Goal: Task Accomplishment & Management: Use online tool/utility

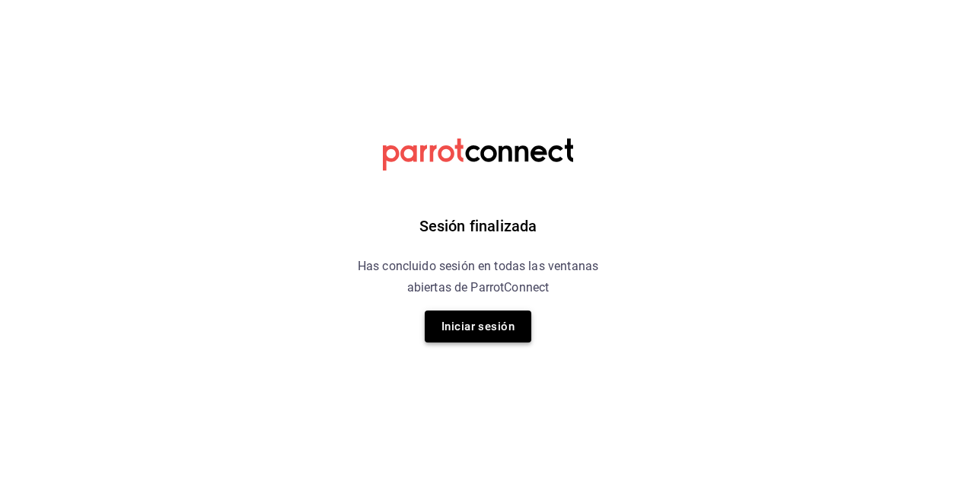
click at [463, 325] on button "Iniciar sesión" at bounding box center [478, 326] width 107 height 32
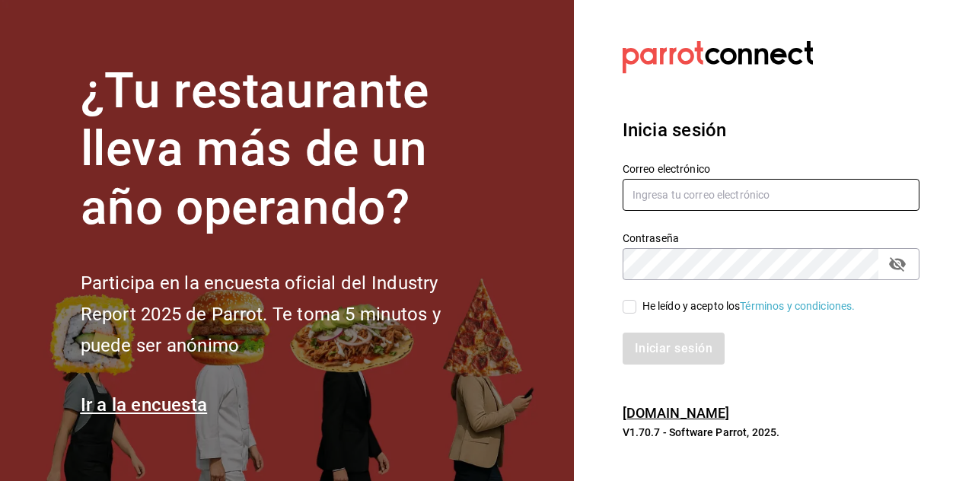
type input "[PERSON_NAME][EMAIL_ADDRESS][PERSON_NAME][DOMAIN_NAME]"
click at [629, 310] on input "He leído y acepto los Términos y condiciones." at bounding box center [629, 307] width 14 height 14
checkbox input "true"
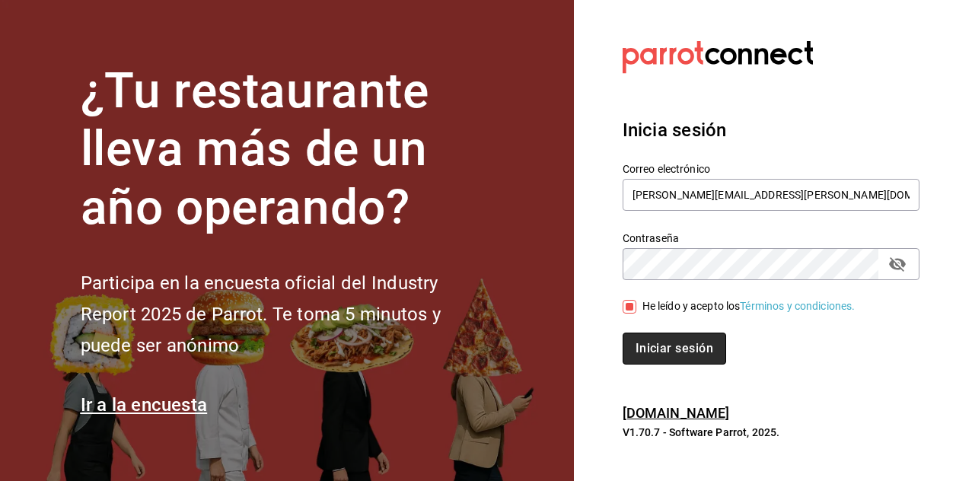
click at [653, 356] on button "Iniciar sesión" at bounding box center [673, 349] width 103 height 32
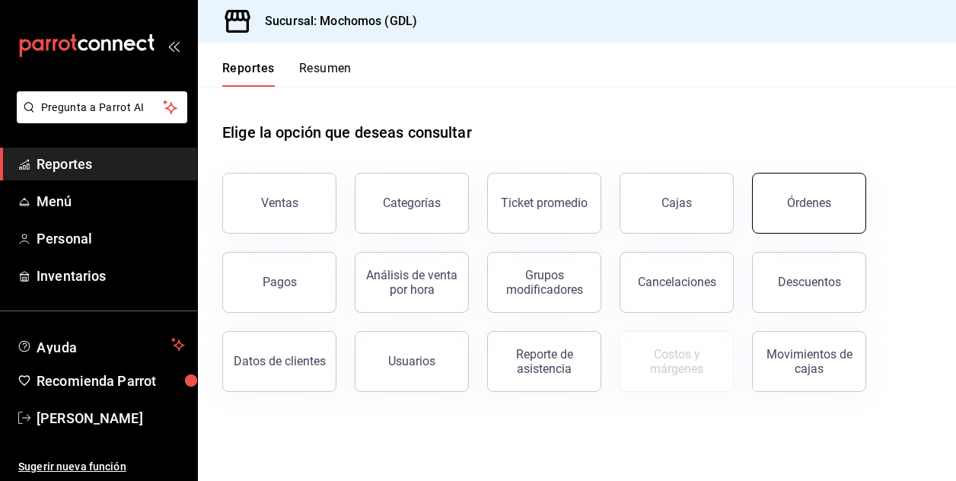
click at [804, 203] on div "Órdenes" at bounding box center [809, 203] width 44 height 14
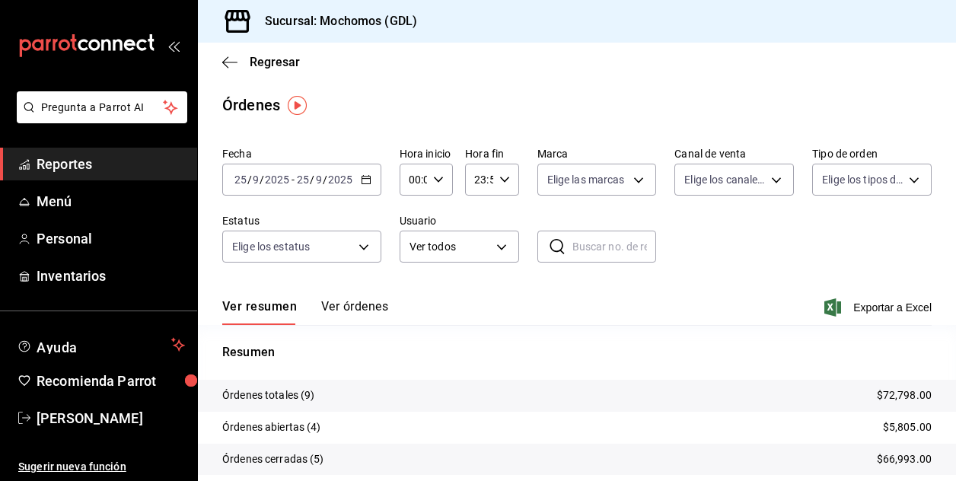
click at [243, 184] on input "25" at bounding box center [241, 179] width 14 height 12
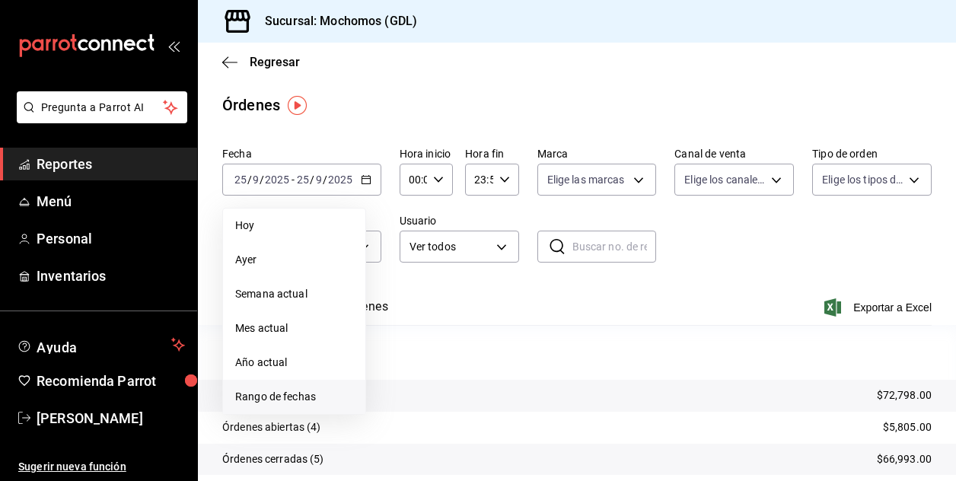
click at [257, 392] on span "Rango de fechas" at bounding box center [294, 397] width 118 height 16
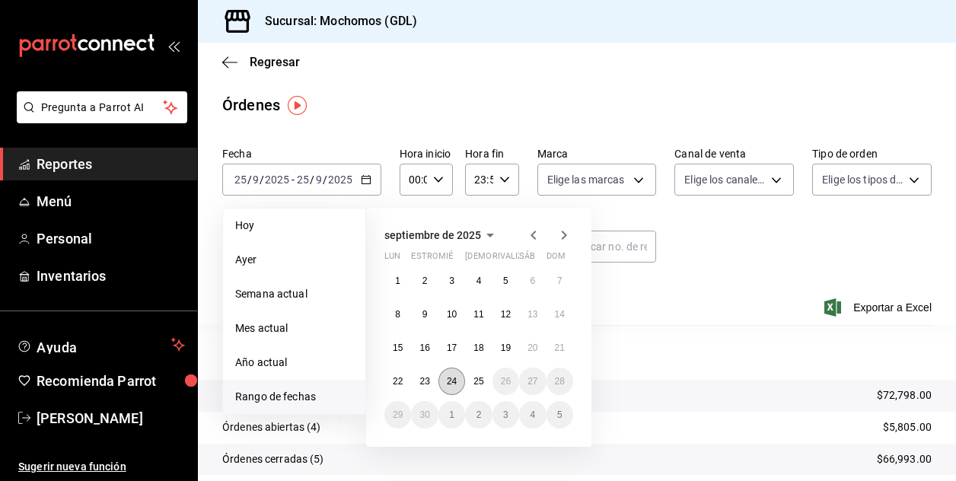
click at [457, 383] on button "24" at bounding box center [451, 381] width 27 height 27
click at [469, 385] on button "25" at bounding box center [478, 381] width 27 height 27
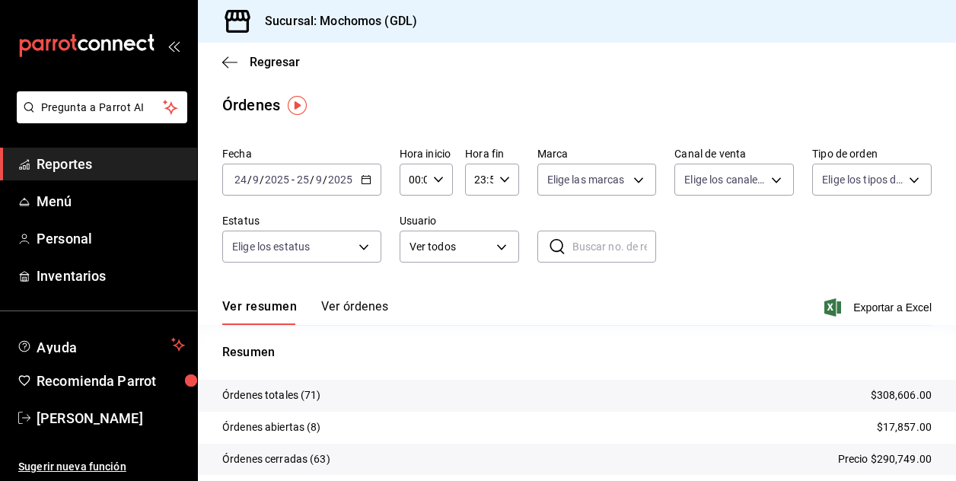
click at [441, 179] on div "00:00 Hora inicio" at bounding box center [425, 180] width 53 height 32
click at [404, 291] on button "02" at bounding box center [411, 291] width 21 height 30
type input "02:00"
click at [410, 292] on span "03" at bounding box center [411, 297] width 2 height 12
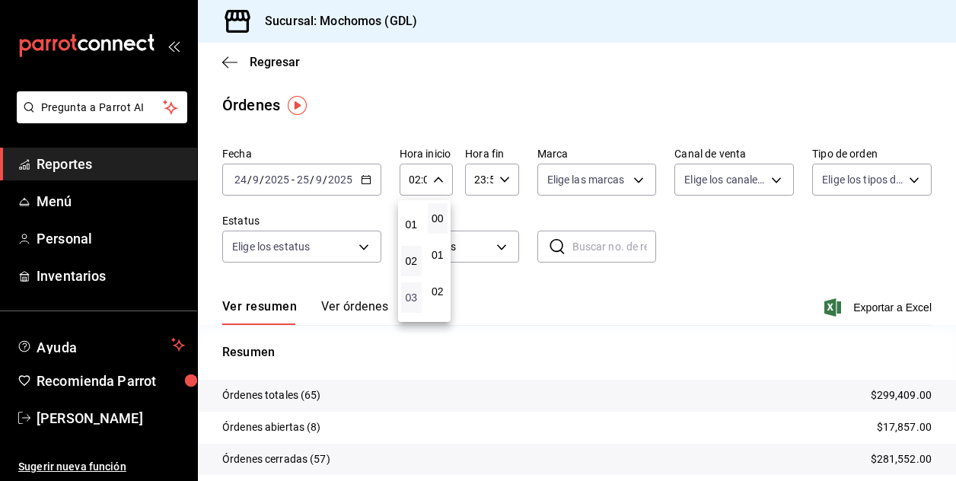
type input "03:00"
click at [632, 177] on div at bounding box center [478, 240] width 956 height 481
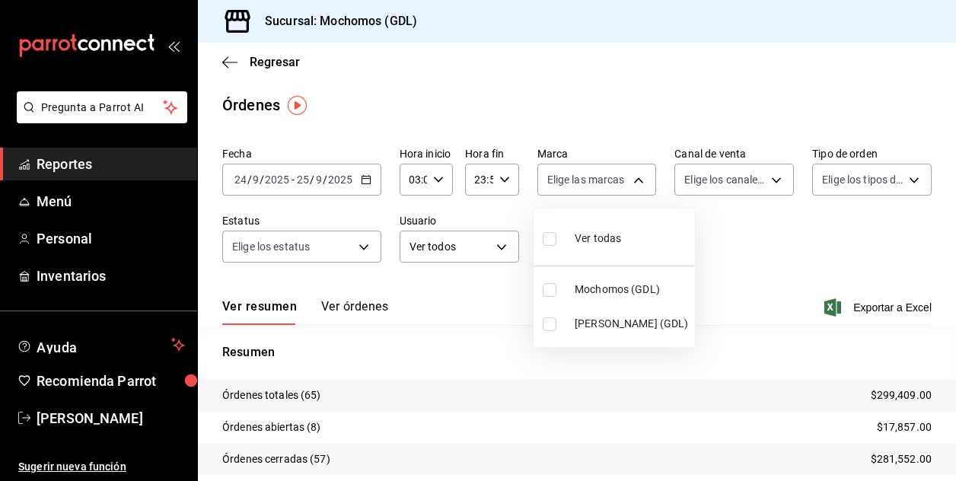
click at [632, 177] on body "Pregunta a Parrot AI Reportes Menú Personal Inventarios Ayuda Recomienda Parrot…" at bounding box center [478, 240] width 956 height 481
click at [543, 286] on input "checkbox" at bounding box center [550, 290] width 14 height 14
checkbox input "true"
type input "36c25d4a-7cb0-456c-a434-e981d54830bc"
click at [735, 243] on div at bounding box center [478, 240] width 956 height 481
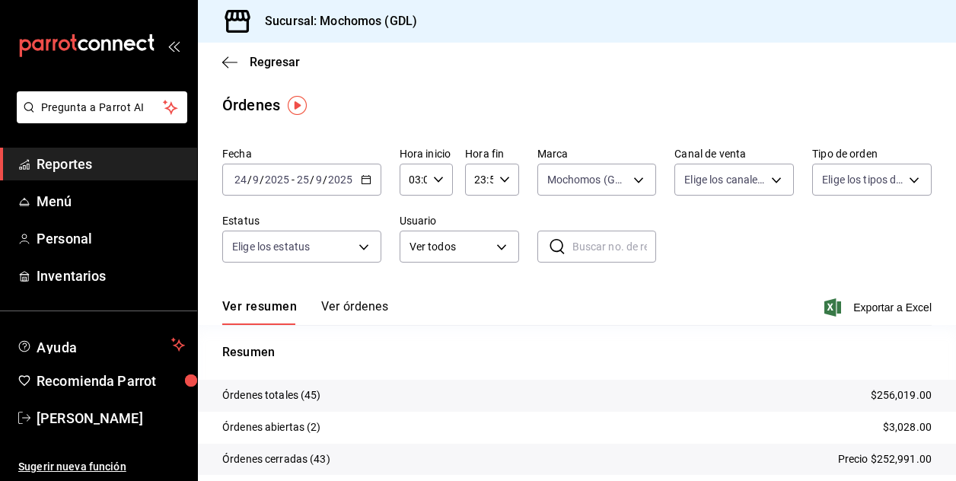
click at [714, 241] on div "Fecha 2025-09-24 24 / 9 / 2025 - 2025-09-25 25 / 9 / 2025 Hora inicio 03:00 Hor…" at bounding box center [576, 211] width 709 height 140
click at [724, 239] on div "Fecha 2025-09-24 24 / 9 / 2025 - 2025-09-25 25 / 9 / 2025 Hora inicio 03:00 Hor…" at bounding box center [576, 211] width 709 height 140
click at [411, 179] on input "03:00" at bounding box center [412, 179] width 27 height 30
click at [416, 182] on div at bounding box center [478, 240] width 956 height 481
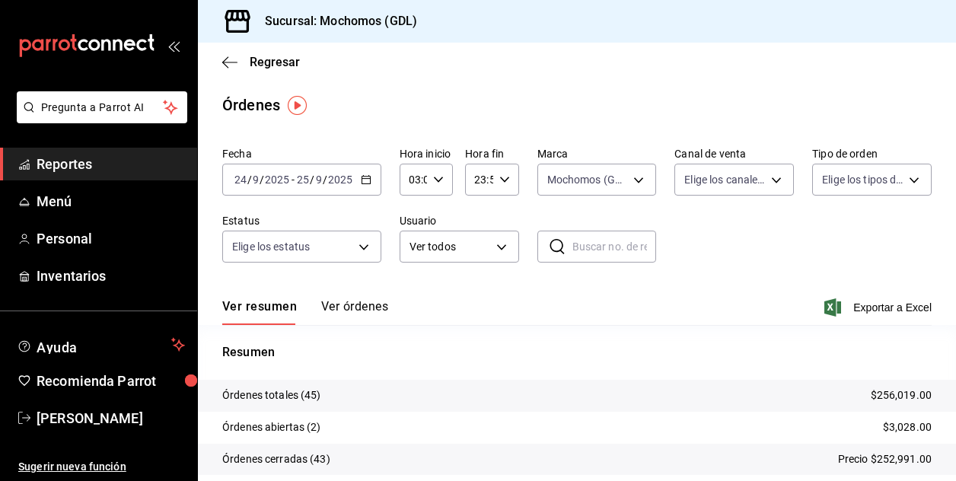
click at [417, 181] on input "03:00" at bounding box center [412, 179] width 27 height 30
click at [411, 219] on span "03" at bounding box center [411, 218] width 2 height 12
click at [779, 221] on div at bounding box center [478, 240] width 956 height 481
click at [853, 311] on font "Exportar a Excel" at bounding box center [892, 307] width 78 height 12
click at [266, 61] on span "Regresar" at bounding box center [275, 62] width 50 height 14
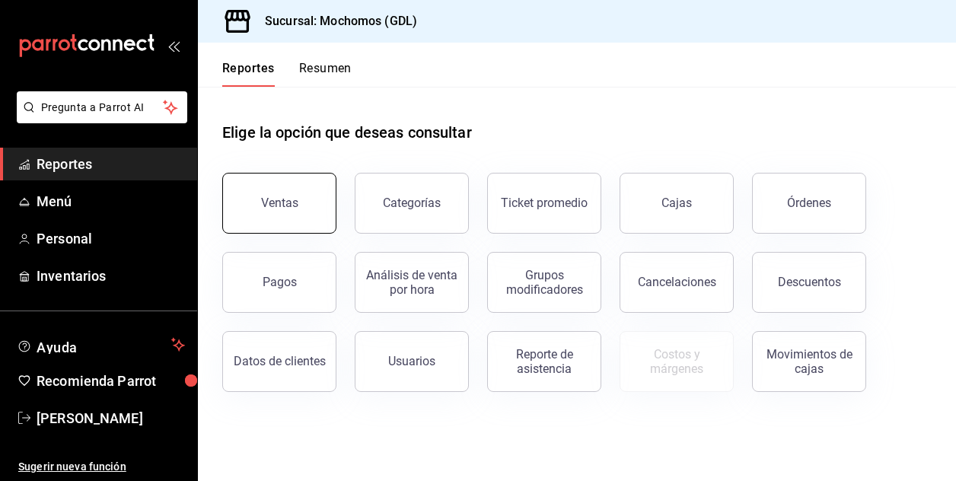
click at [232, 189] on button "Ventas" at bounding box center [279, 203] width 114 height 61
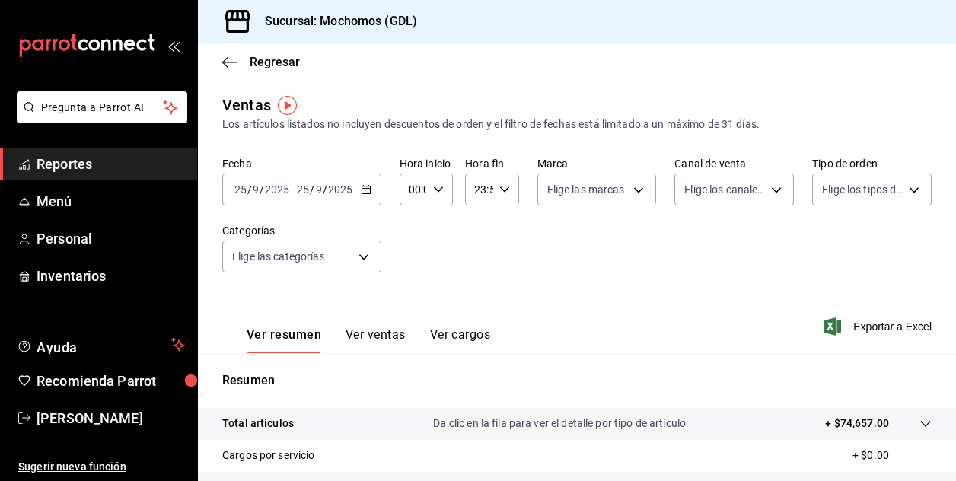
click at [247, 189] on input "25" at bounding box center [241, 189] width 14 height 12
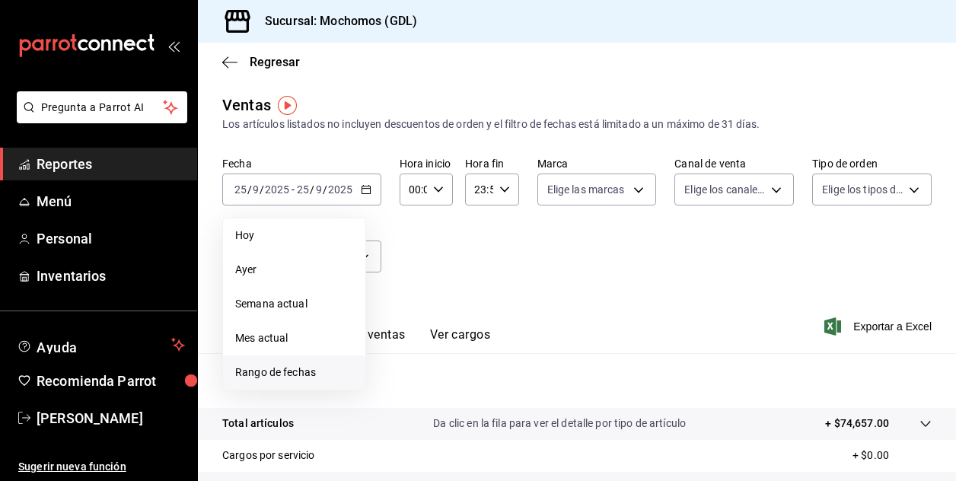
click at [250, 367] on span "Rango de fechas" at bounding box center [294, 372] width 118 height 16
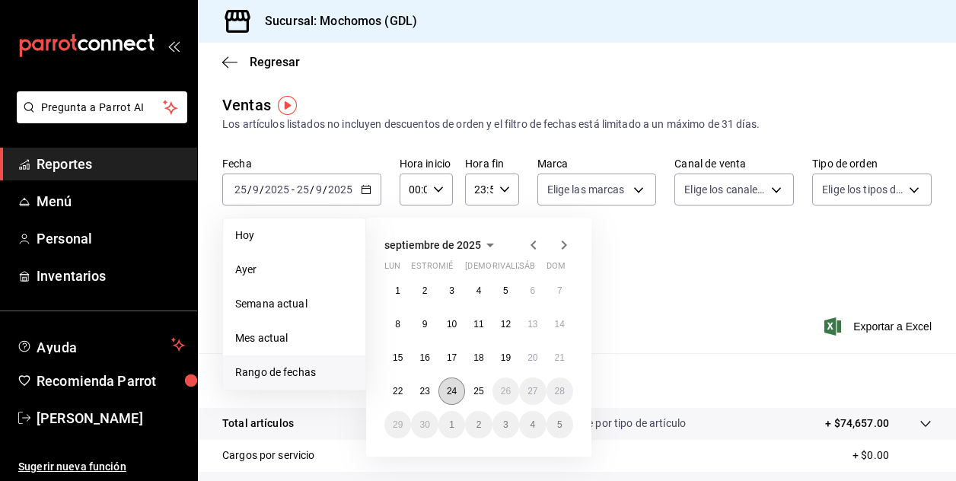
click at [443, 391] on button "24" at bounding box center [451, 390] width 27 height 27
click at [471, 391] on button "25" at bounding box center [478, 390] width 27 height 27
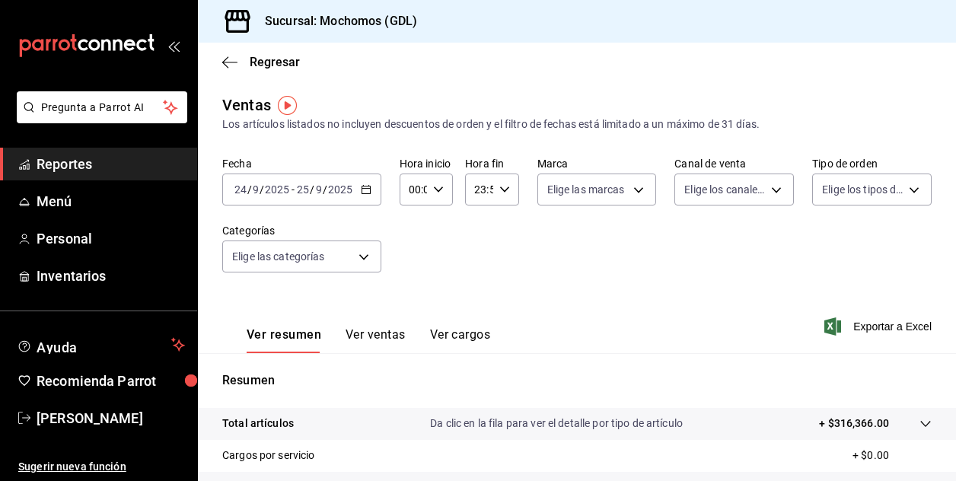
click at [435, 191] on \(Stroke\) "button" at bounding box center [438, 188] width 9 height 5
click at [410, 301] on span "02" at bounding box center [411, 301] width 2 height 12
type input "02:00"
click at [630, 190] on div at bounding box center [478, 240] width 956 height 481
click at [636, 193] on body "Pregunta a Parrot AI Reportes Menú Personal Inventarios Ayuda Recomienda Parrot…" at bounding box center [478, 240] width 956 height 481
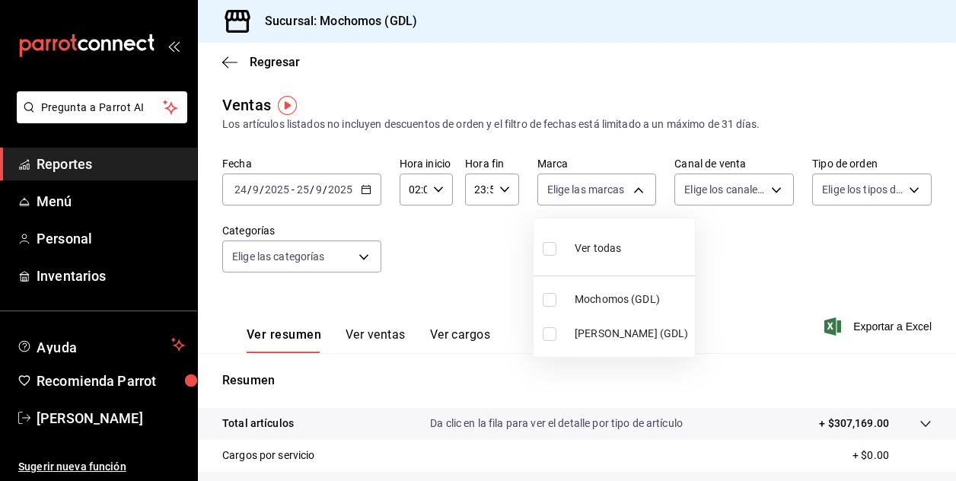
click at [551, 304] on input "checkbox" at bounding box center [550, 300] width 14 height 14
checkbox input "true"
type input "36c25d4a-7cb0-456c-a434-e981d54830bc"
click at [758, 246] on div at bounding box center [478, 240] width 956 height 481
click at [822, 231] on div at bounding box center [478, 240] width 956 height 481
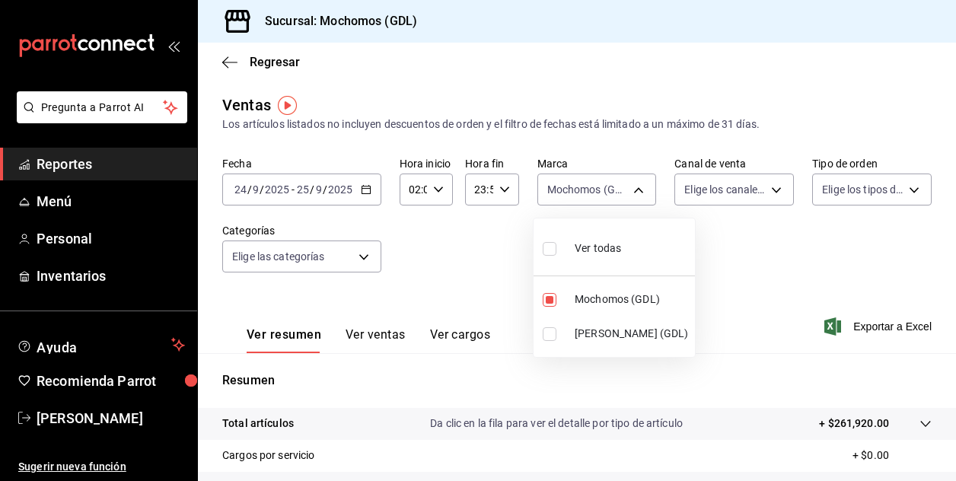
drag, startPoint x: 874, startPoint y: 237, endPoint x: 944, endPoint y: 470, distance: 244.1
click at [944, 470] on div at bounding box center [478, 240] width 956 height 481
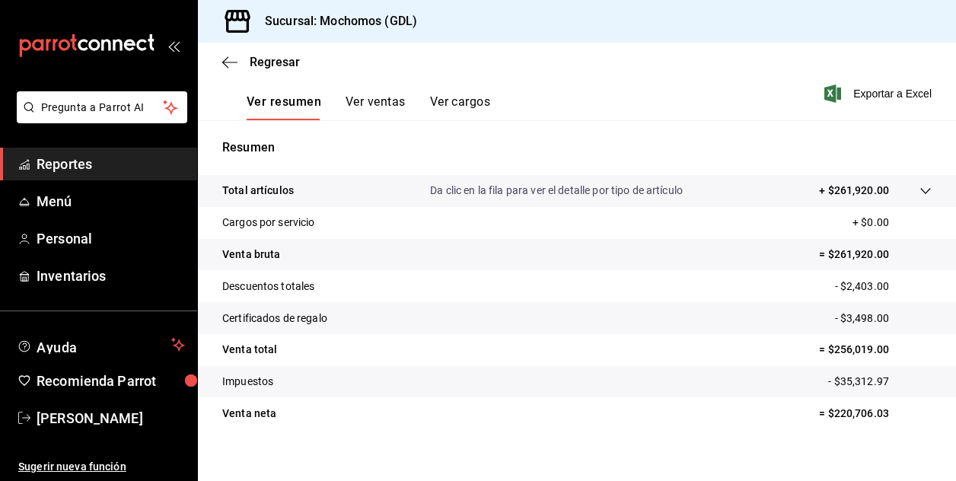
scroll to position [243, 0]
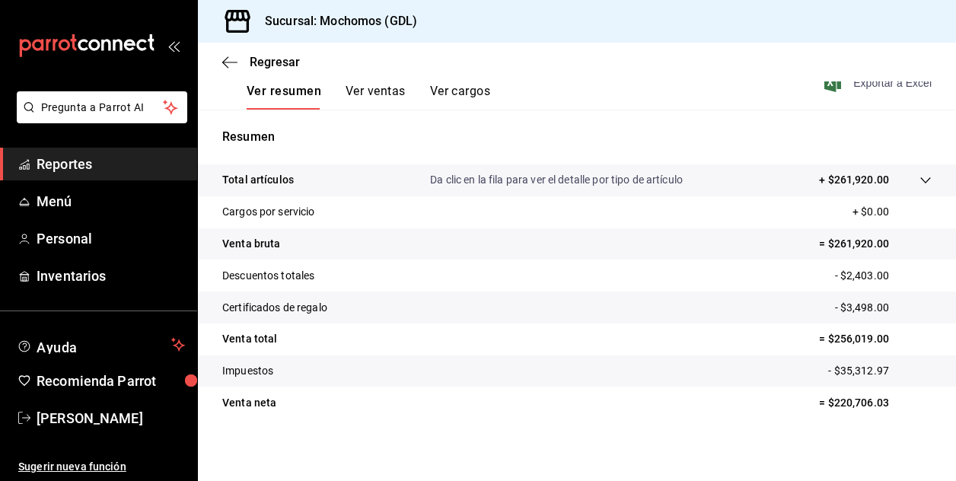
click at [858, 85] on font "Exportar a Excel" at bounding box center [892, 83] width 78 height 12
click at [265, 62] on span "Regresar" at bounding box center [275, 62] width 50 height 14
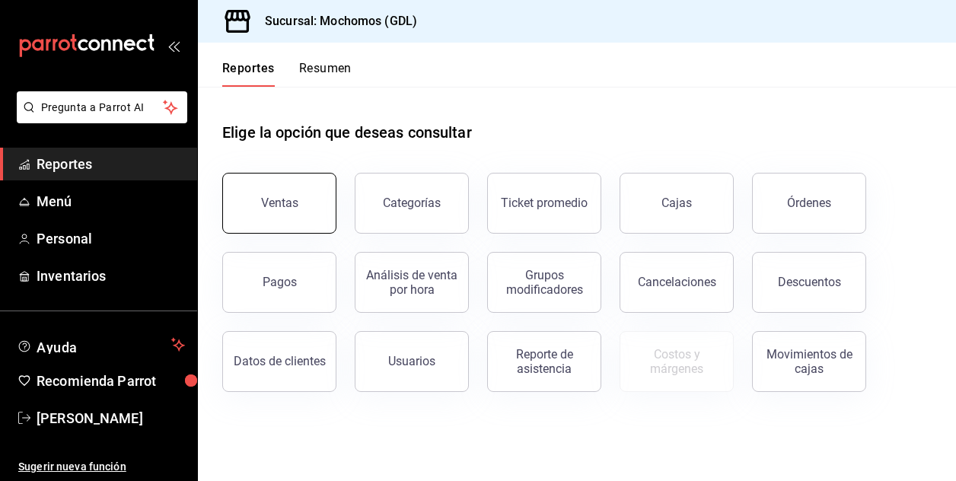
click at [272, 196] on div "Ventas" at bounding box center [279, 203] width 37 height 14
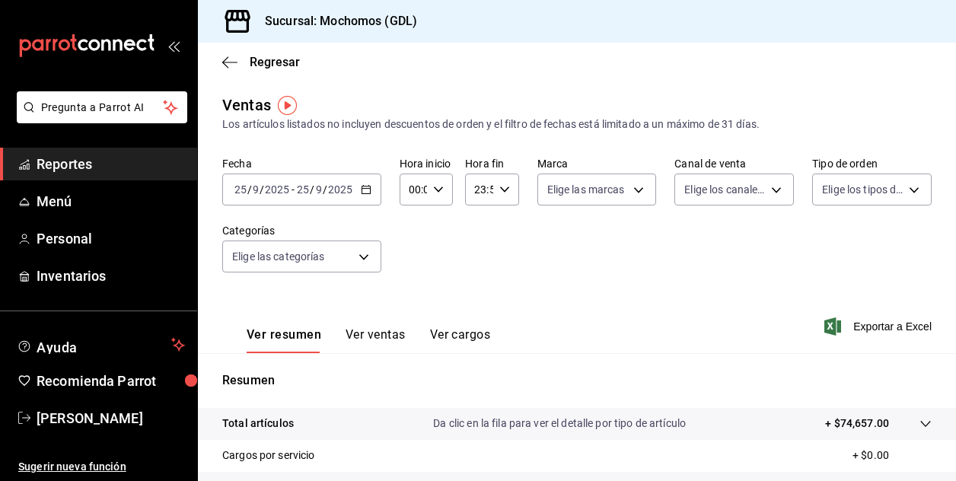
click at [238, 195] on input "25" at bounding box center [241, 189] width 14 height 12
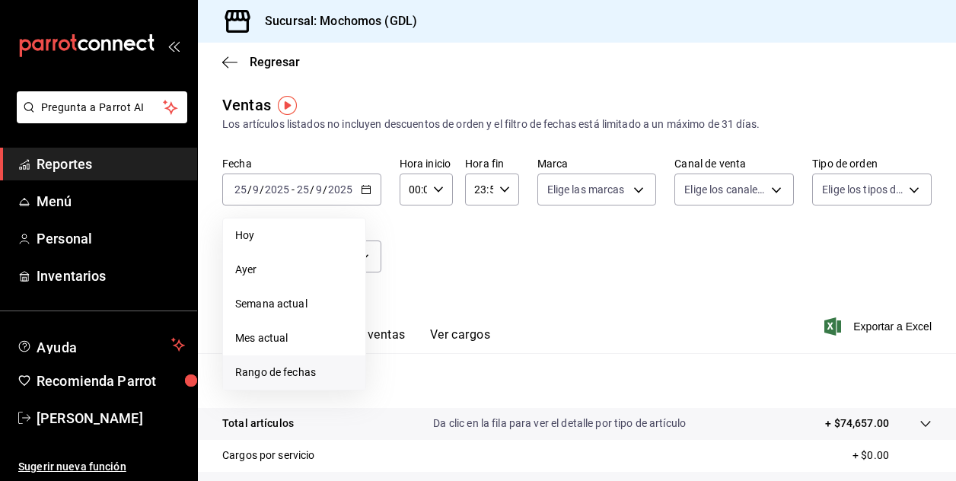
click at [264, 369] on span "Rango de fechas" at bounding box center [294, 372] width 118 height 16
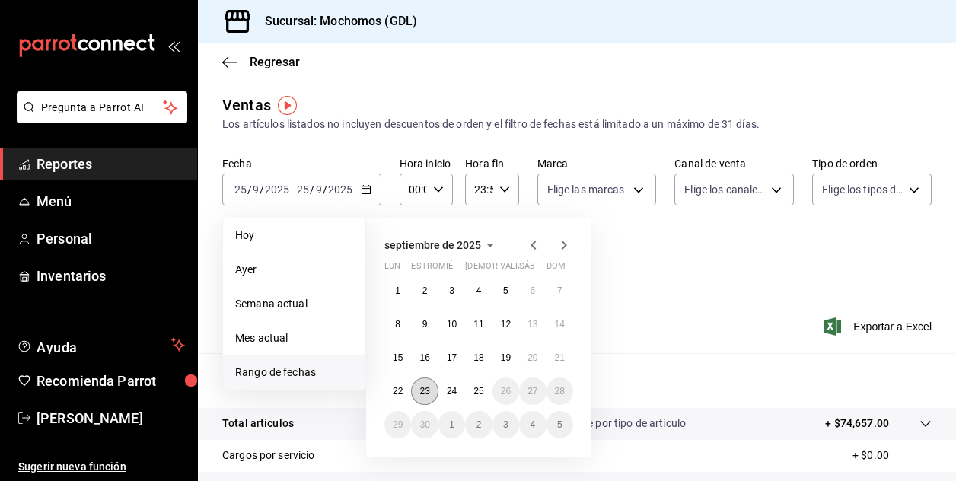
click at [428, 392] on abbr "23" at bounding box center [424, 391] width 10 height 11
click at [441, 393] on button "24" at bounding box center [451, 390] width 27 height 27
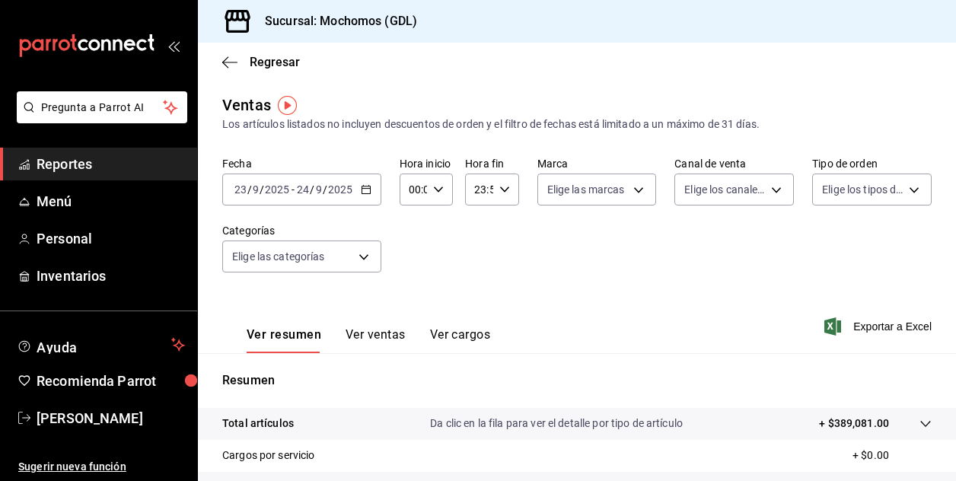
click at [438, 185] on icon "button" at bounding box center [438, 189] width 11 height 11
click at [411, 293] on button "02" at bounding box center [411, 301] width 21 height 30
type input "02:00"
click at [410, 283] on span "04" at bounding box center [411, 283] width 2 height 12
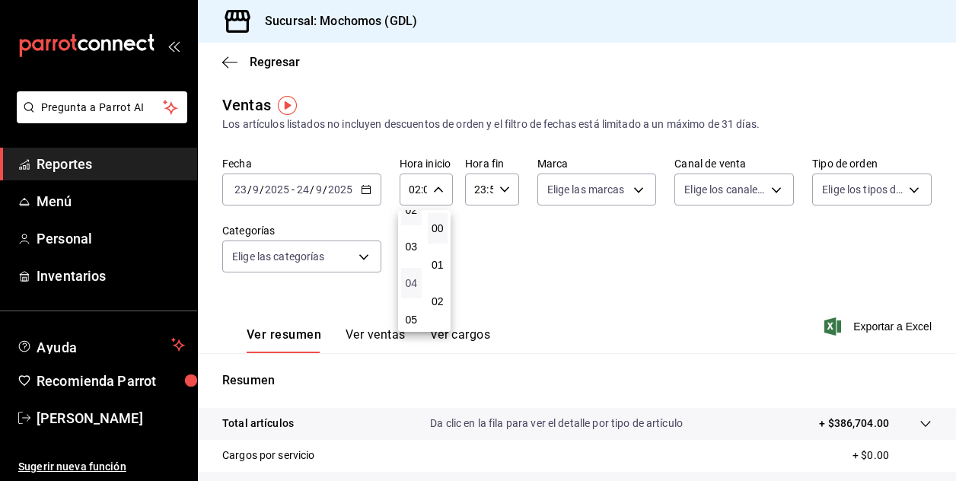
type input "04:00"
click at [503, 189] on div at bounding box center [478, 240] width 956 height 481
click at [503, 189] on icon "button" at bounding box center [504, 189] width 11 height 11
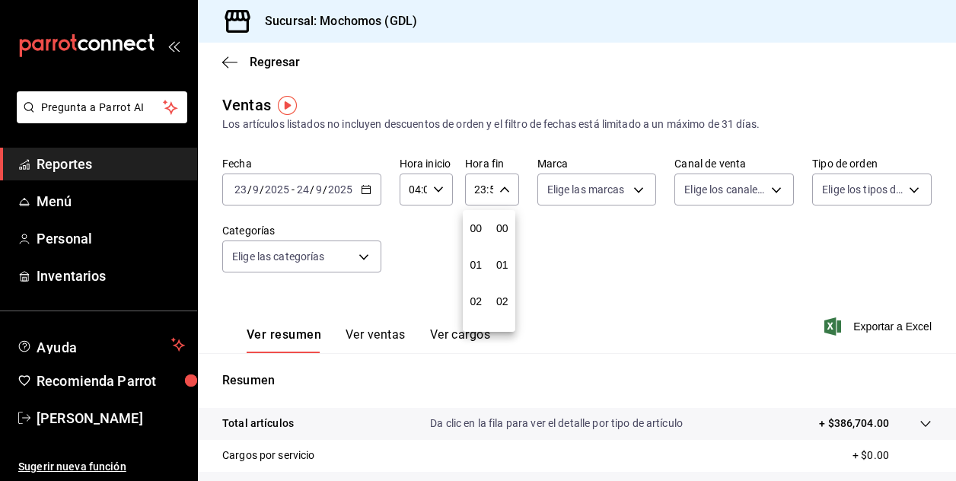
scroll to position [2070, 0]
click at [474, 250] on button "21" at bounding box center [476, 240] width 21 height 30
click at [475, 256] on span "04" at bounding box center [476, 259] width 2 height 12
type input "04:59"
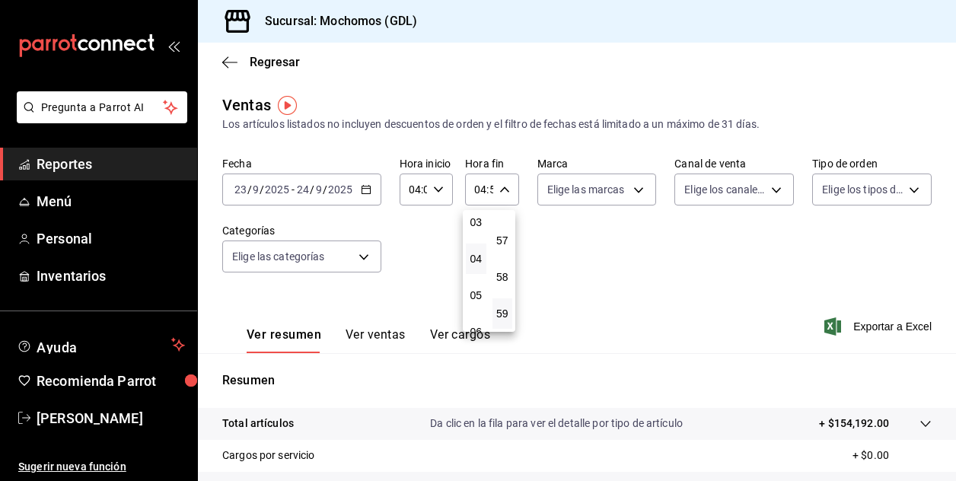
click at [630, 194] on div at bounding box center [478, 240] width 956 height 481
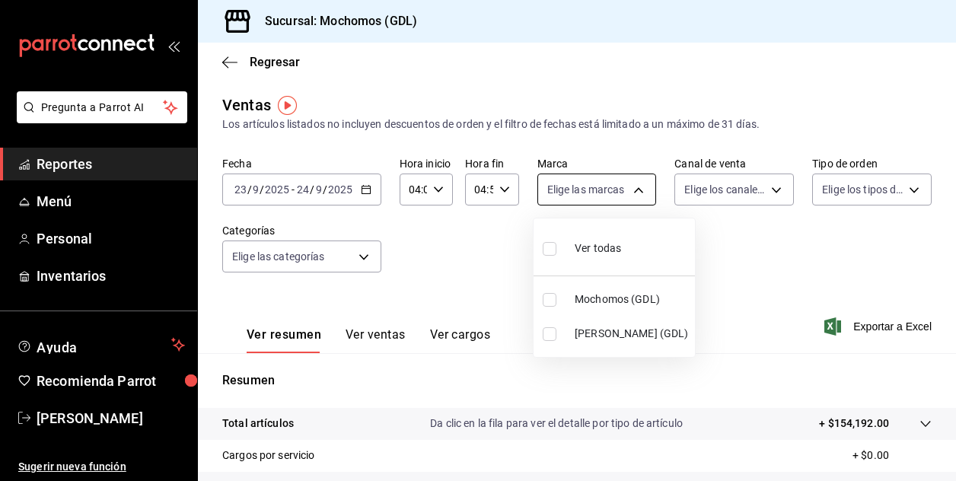
click at [638, 193] on body "Pregunta a Parrot AI Reportes Menú Personal Inventarios Ayuda Recomienda Parrot…" at bounding box center [478, 240] width 956 height 481
click at [551, 305] on input "checkbox" at bounding box center [550, 300] width 14 height 14
checkbox input "true"
type input "36c25d4a-7cb0-456c-a434-e981d54830bc"
click at [722, 257] on div at bounding box center [478, 240] width 956 height 481
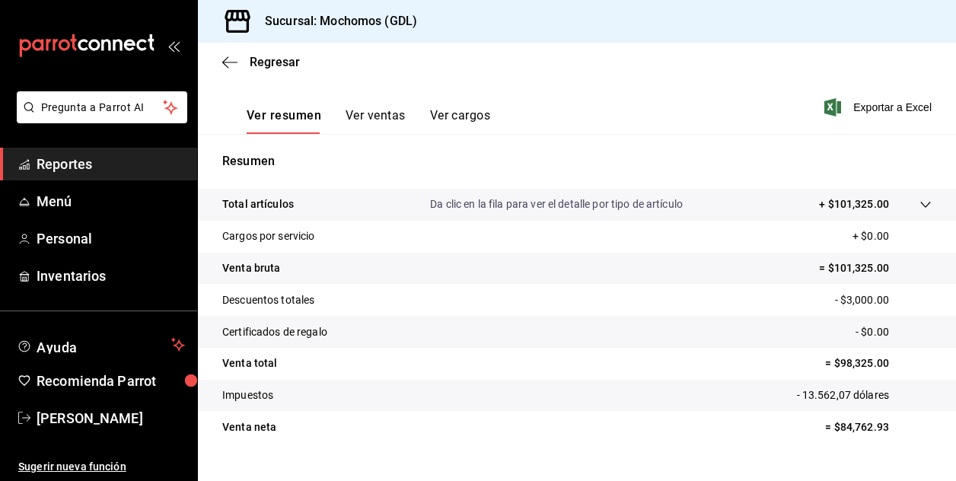
scroll to position [243, 0]
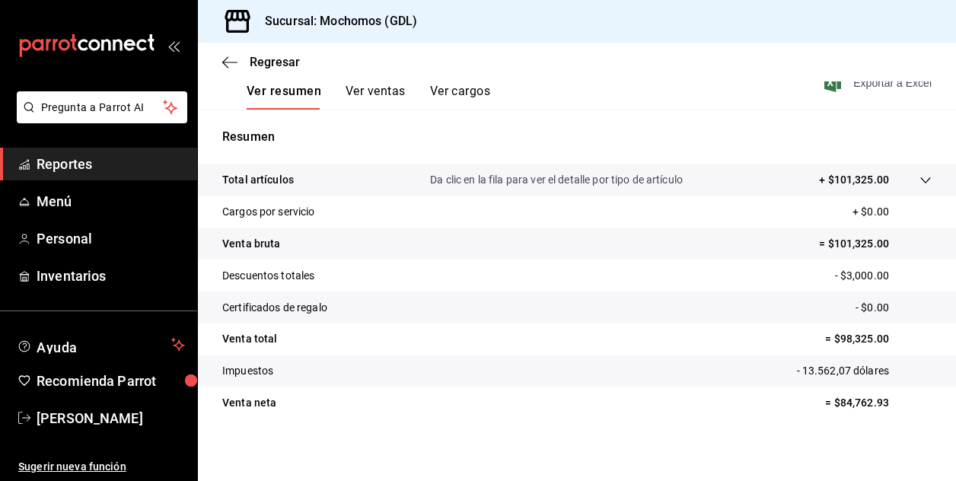
click at [853, 84] on font "Exportar a Excel" at bounding box center [892, 83] width 78 height 12
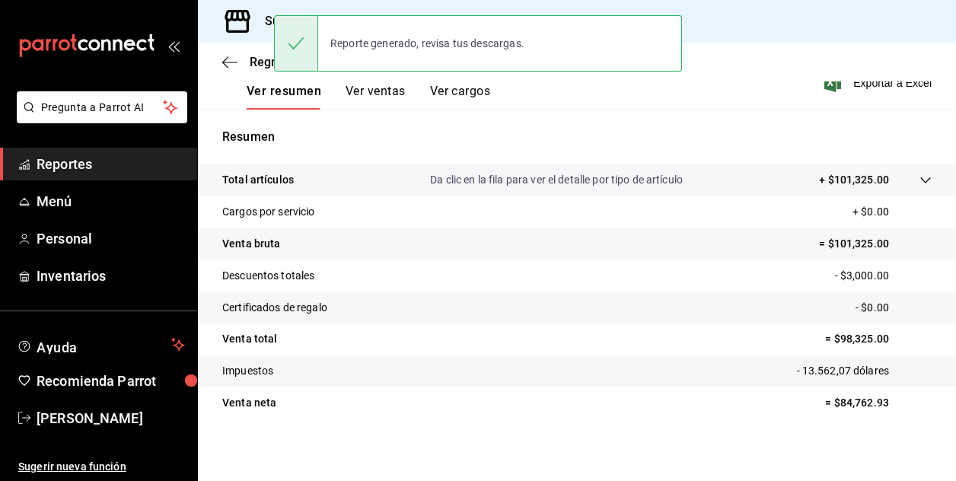
click at [847, 36] on div "Sucursal: Mochomos (GDL)" at bounding box center [577, 21] width 758 height 43
